Goal: Task Accomplishment & Management: Use online tool/utility

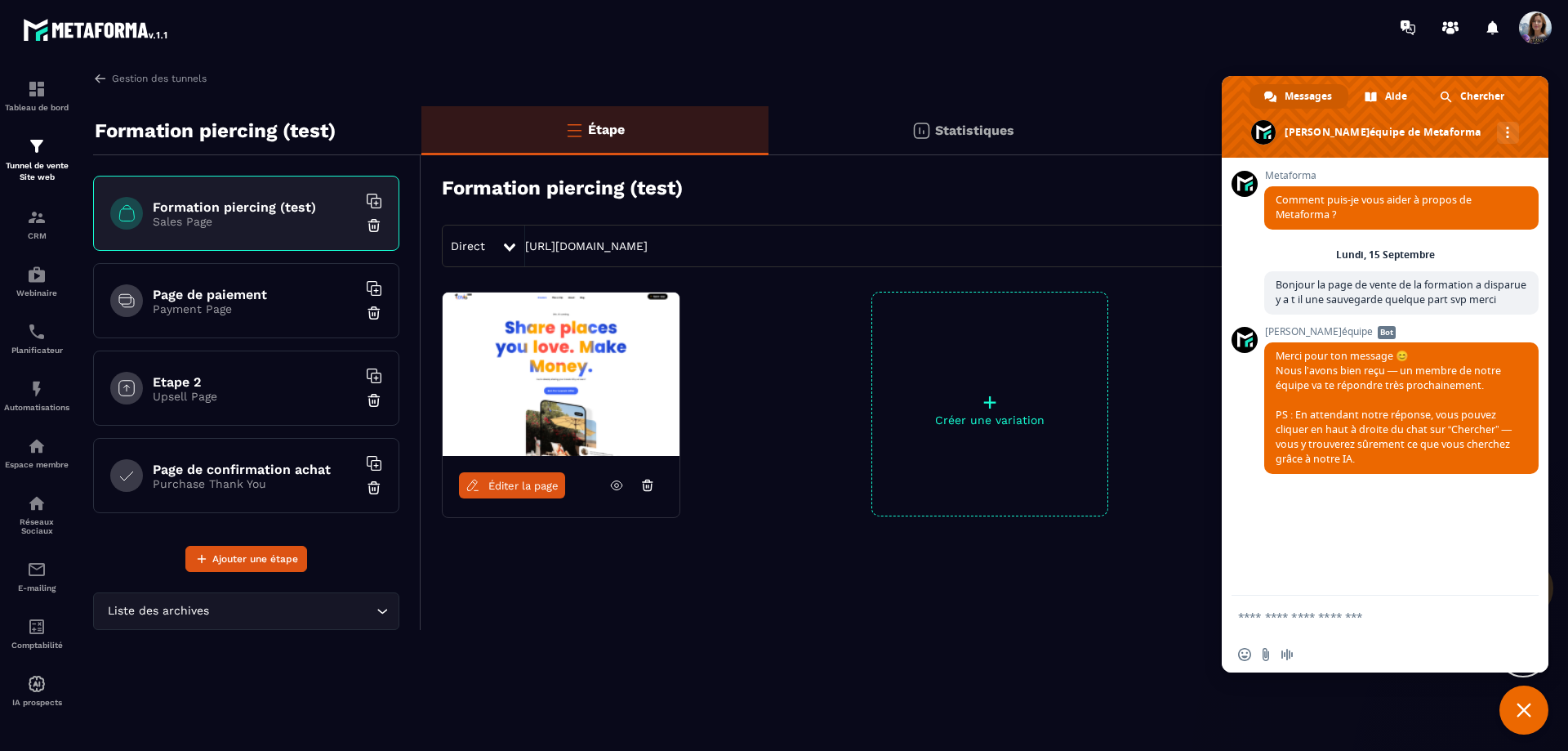
click at [1469, 99] on span "Chercher" at bounding box center [1482, 96] width 44 height 24
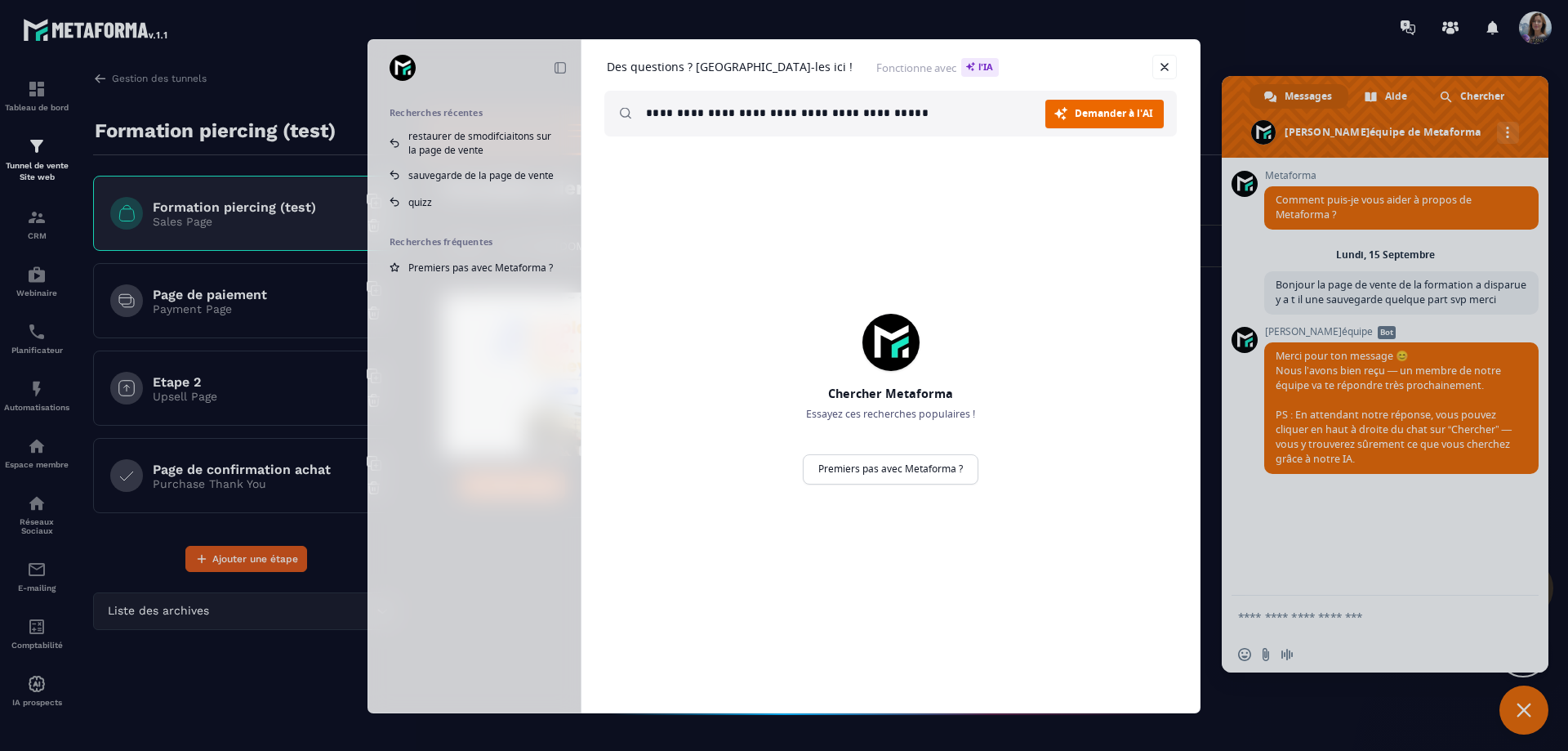
type input "**********"
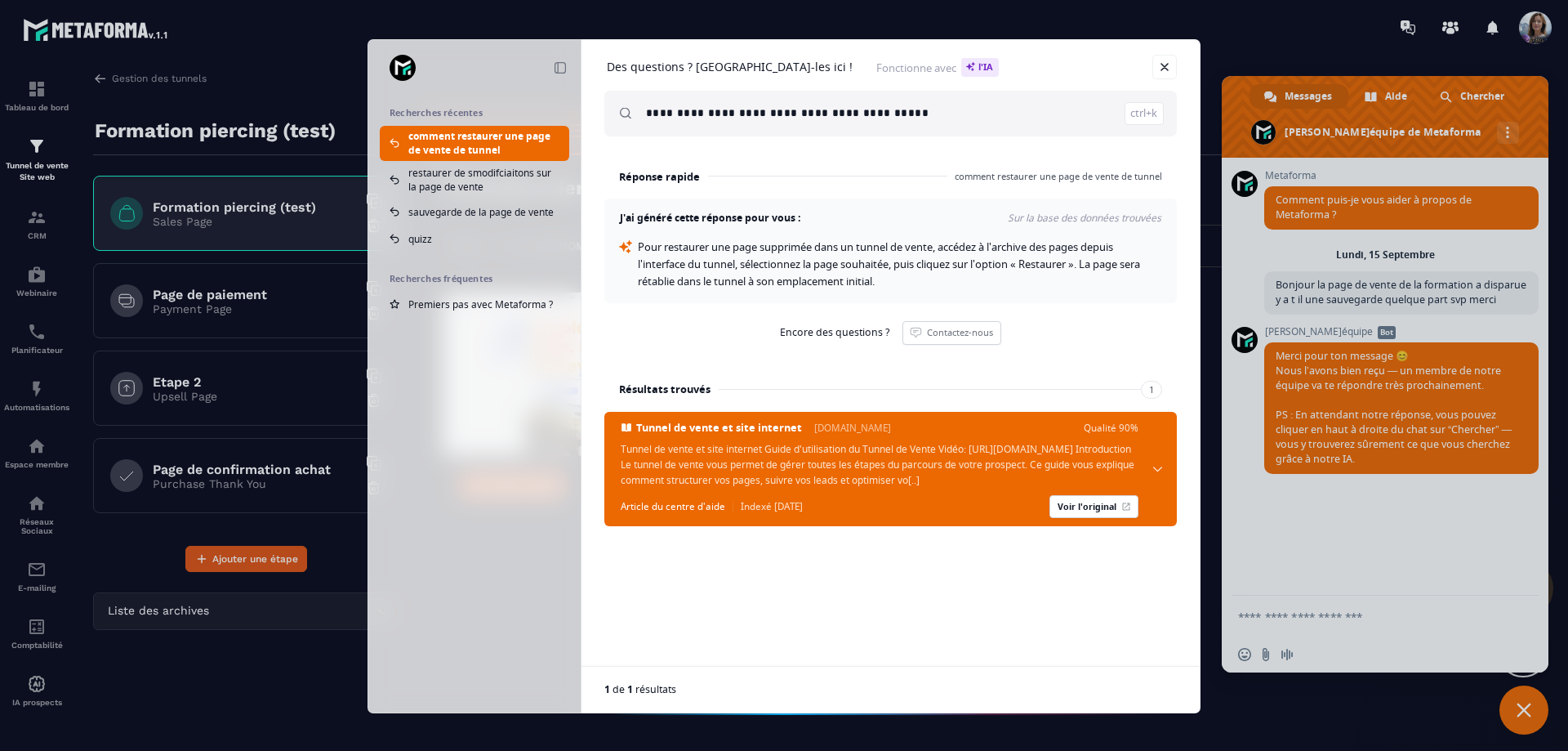
click at [231, 616] on div "**********" at bounding box center [784, 375] width 1568 height 751
click at [1173, 70] on link "Fermer" at bounding box center [1164, 67] width 24 height 24
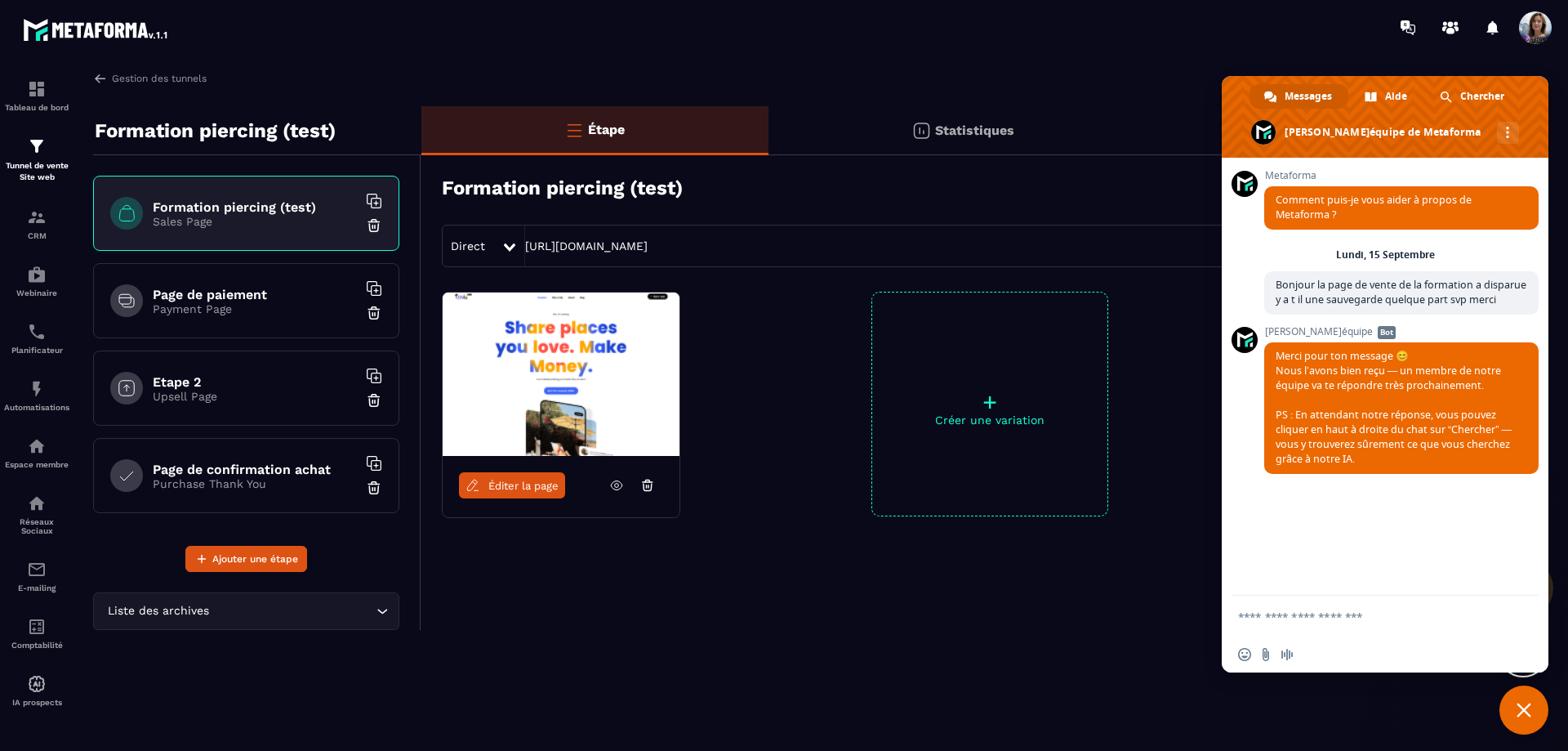
click at [380, 607] on icon "Search for option" at bounding box center [381, 611] width 16 height 16
click at [597, 667] on div "Gestion des tunnels Formation piercing (test) Formation piercing (test) Sales P…" at bounding box center [813, 408] width 1474 height 673
click at [378, 615] on icon "Search for option" at bounding box center [381, 611] width 16 height 16
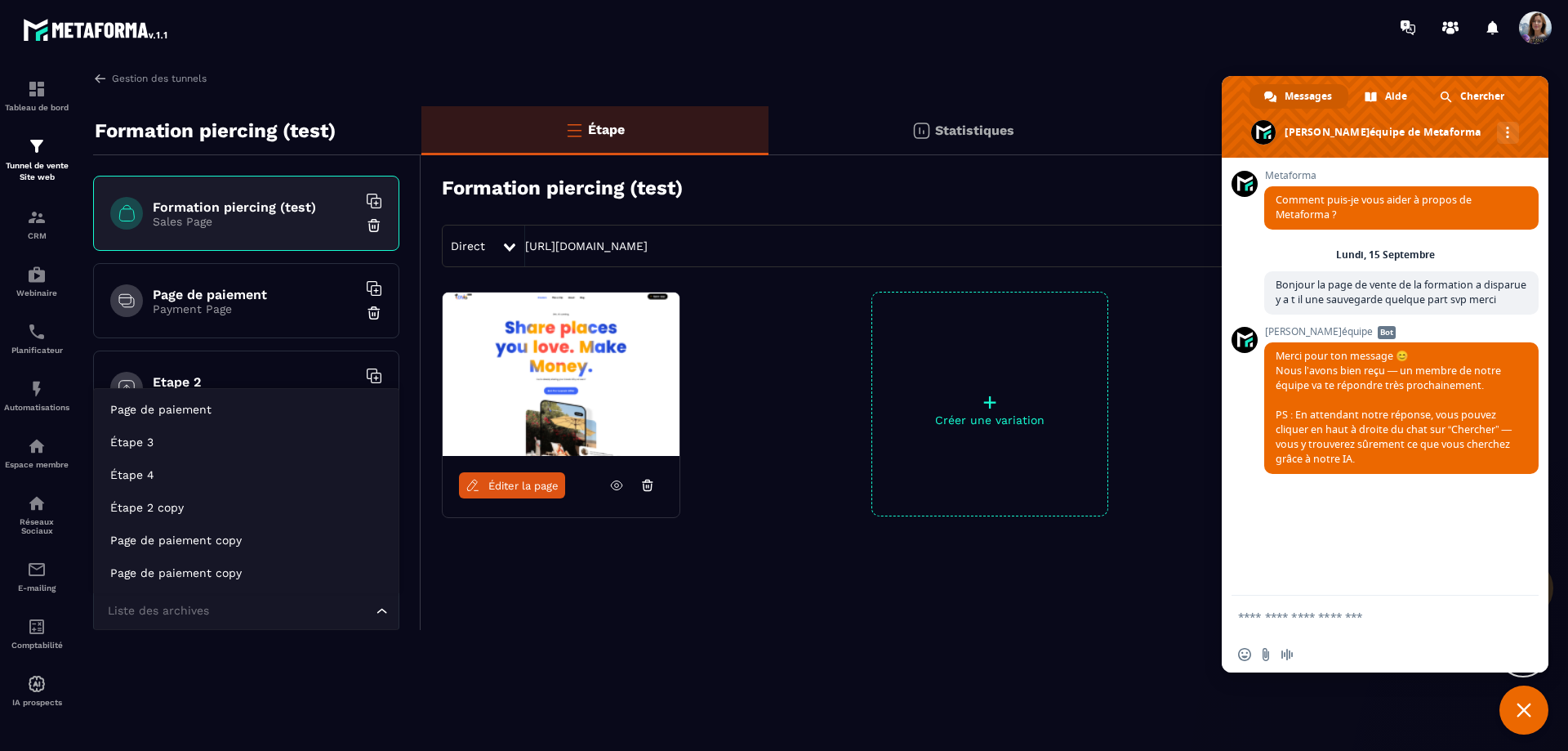
click at [541, 636] on div "Gestion des tunnels Formation piercing (test) Formation piercing (test) Sales P…" at bounding box center [813, 408] width 1474 height 673
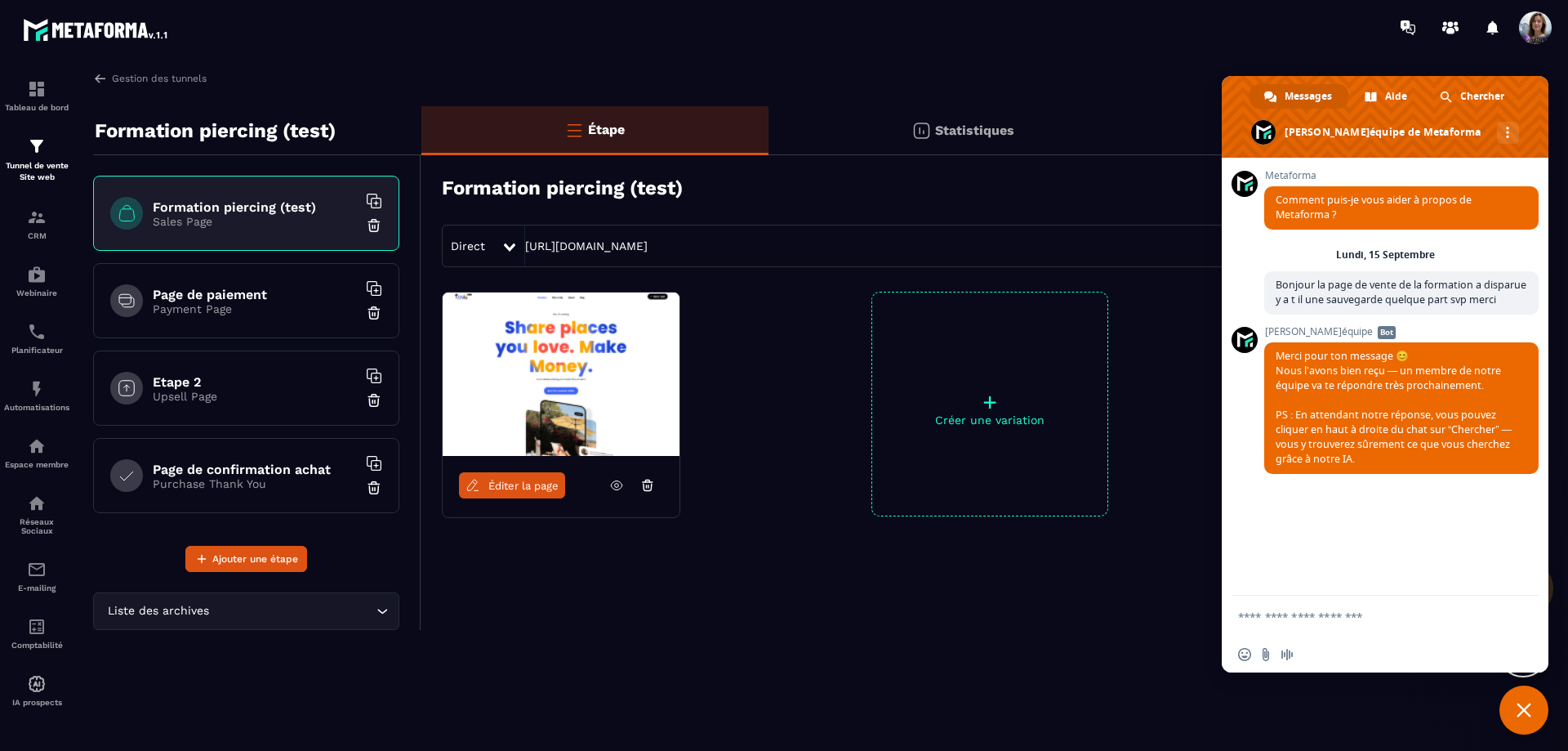
click at [1524, 713] on span "Fermer le chat" at bounding box center [1524, 710] width 15 height 15
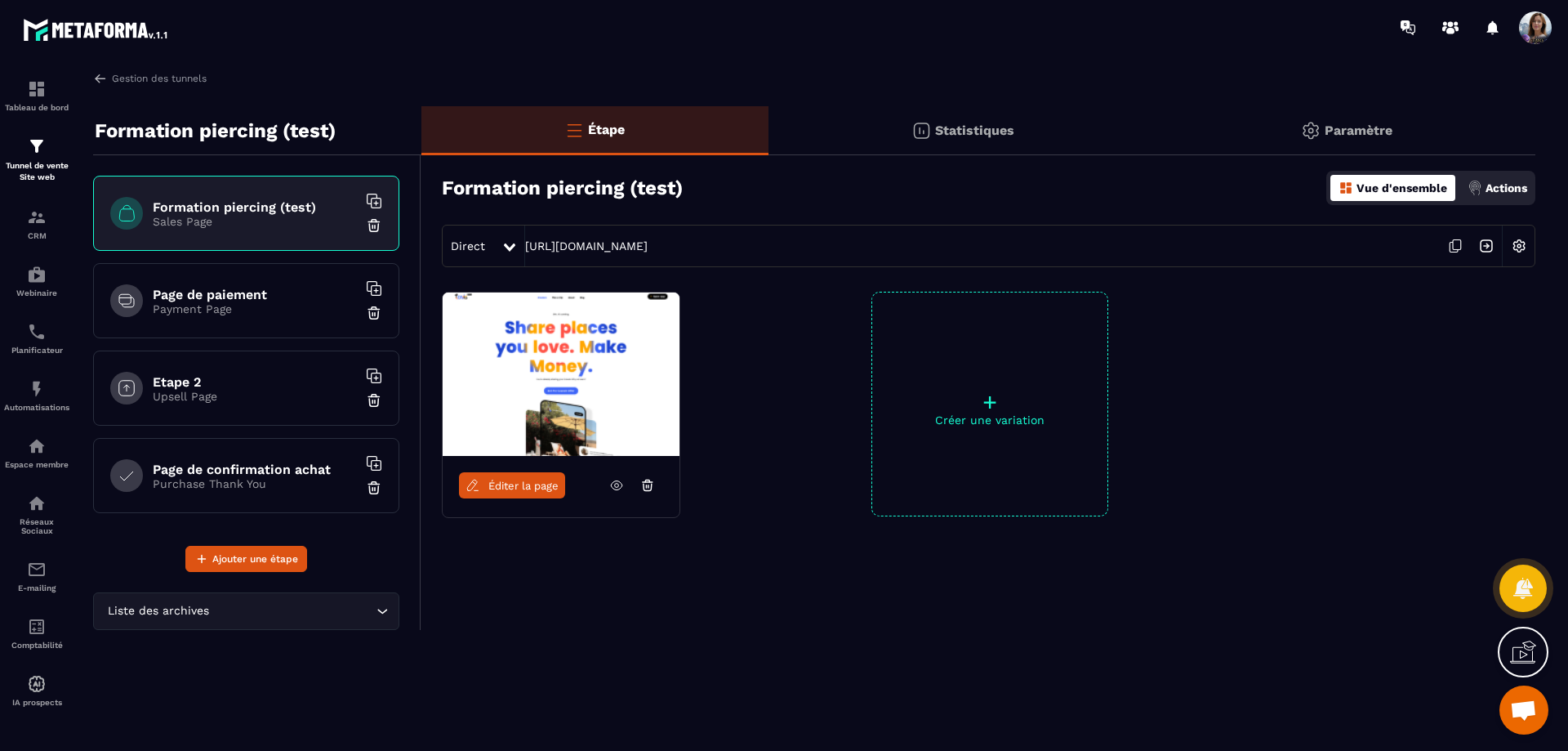
click at [276, 385] on h6 "Etape 2" at bounding box center [254, 382] width 204 height 16
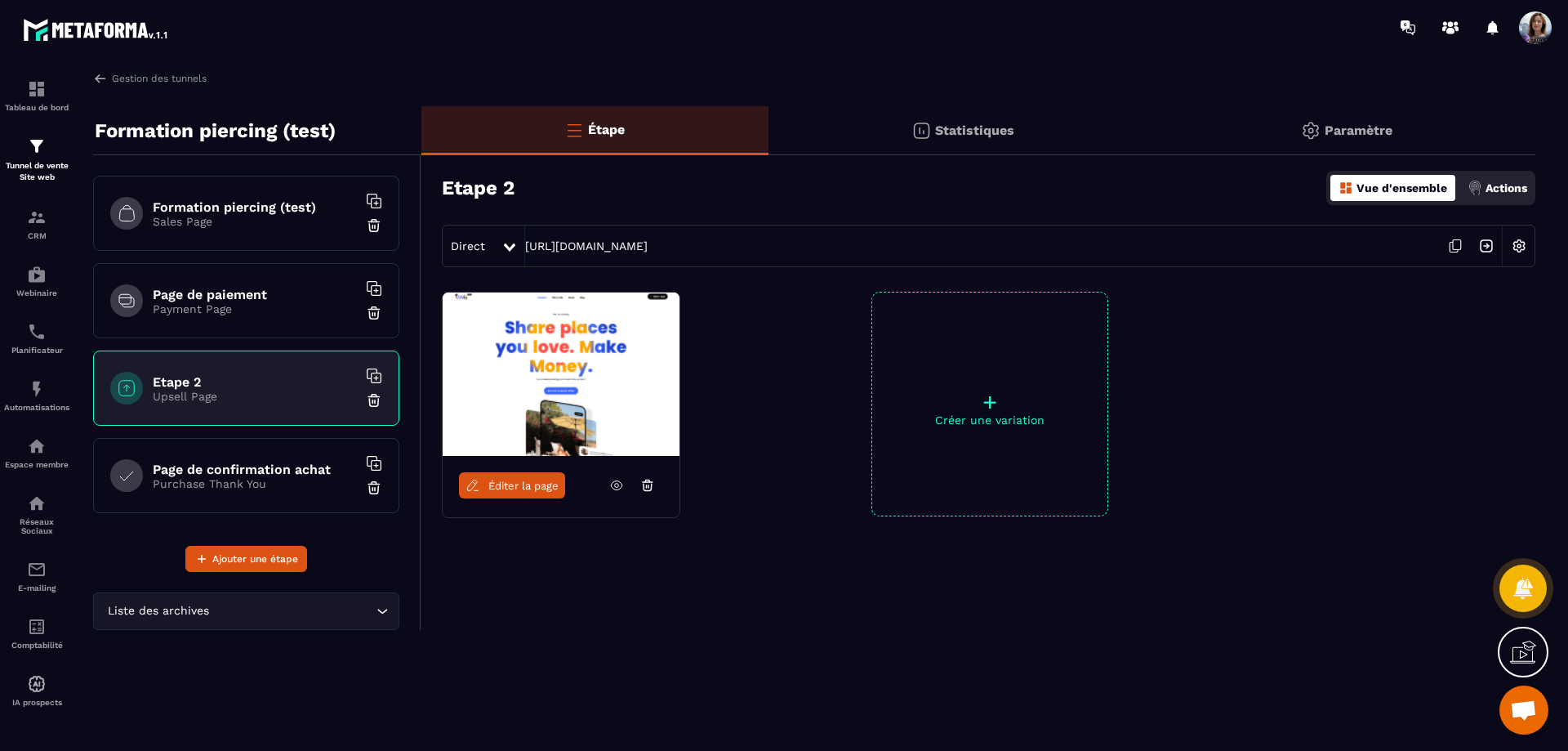
click at [545, 381] on img at bounding box center [560, 374] width 237 height 164
click at [518, 488] on span "Éditer la page" at bounding box center [523, 485] width 70 height 12
